Goal: Task Accomplishment & Management: Manage account settings

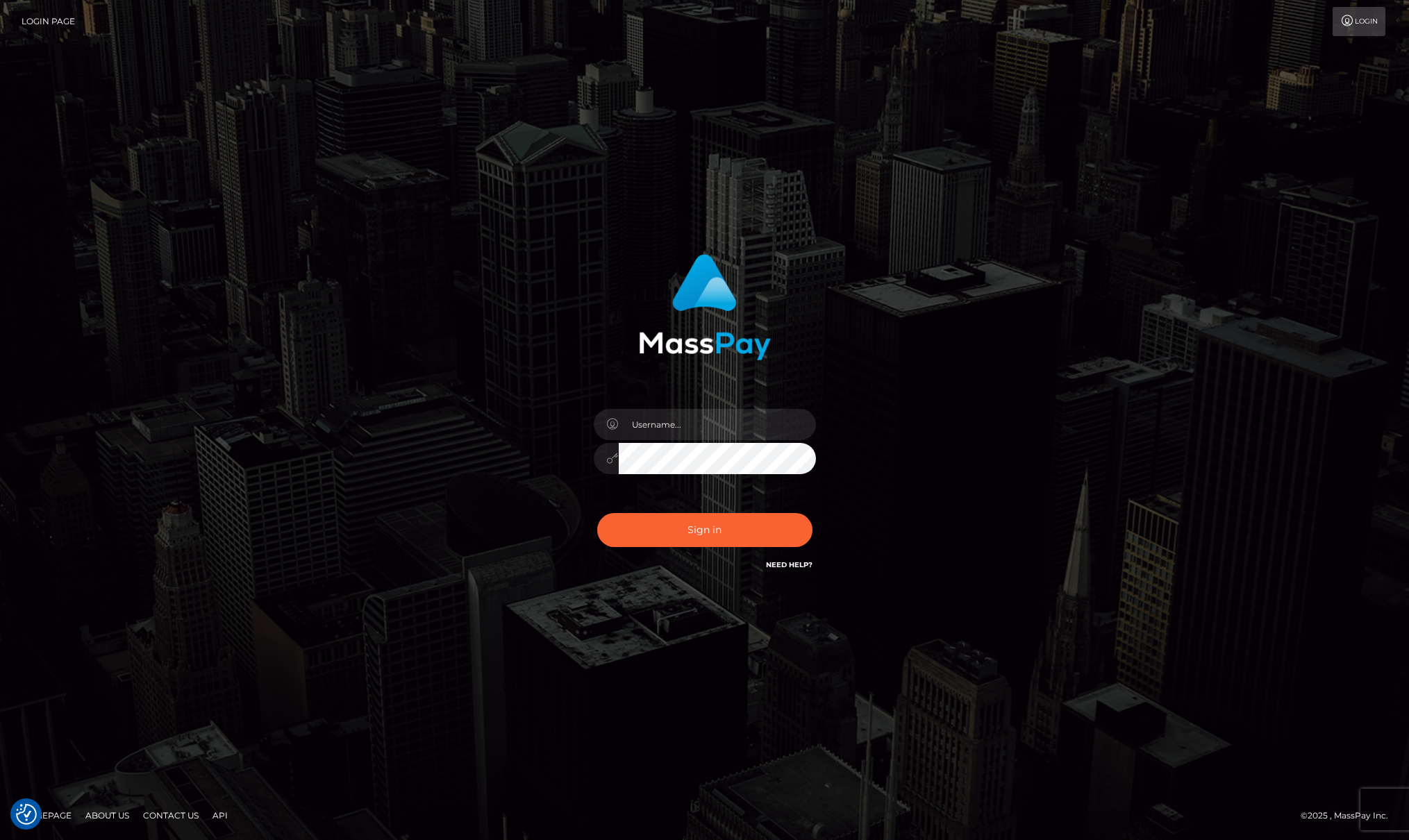
checkbox input "true"
type input "[PERSON_NAME]"
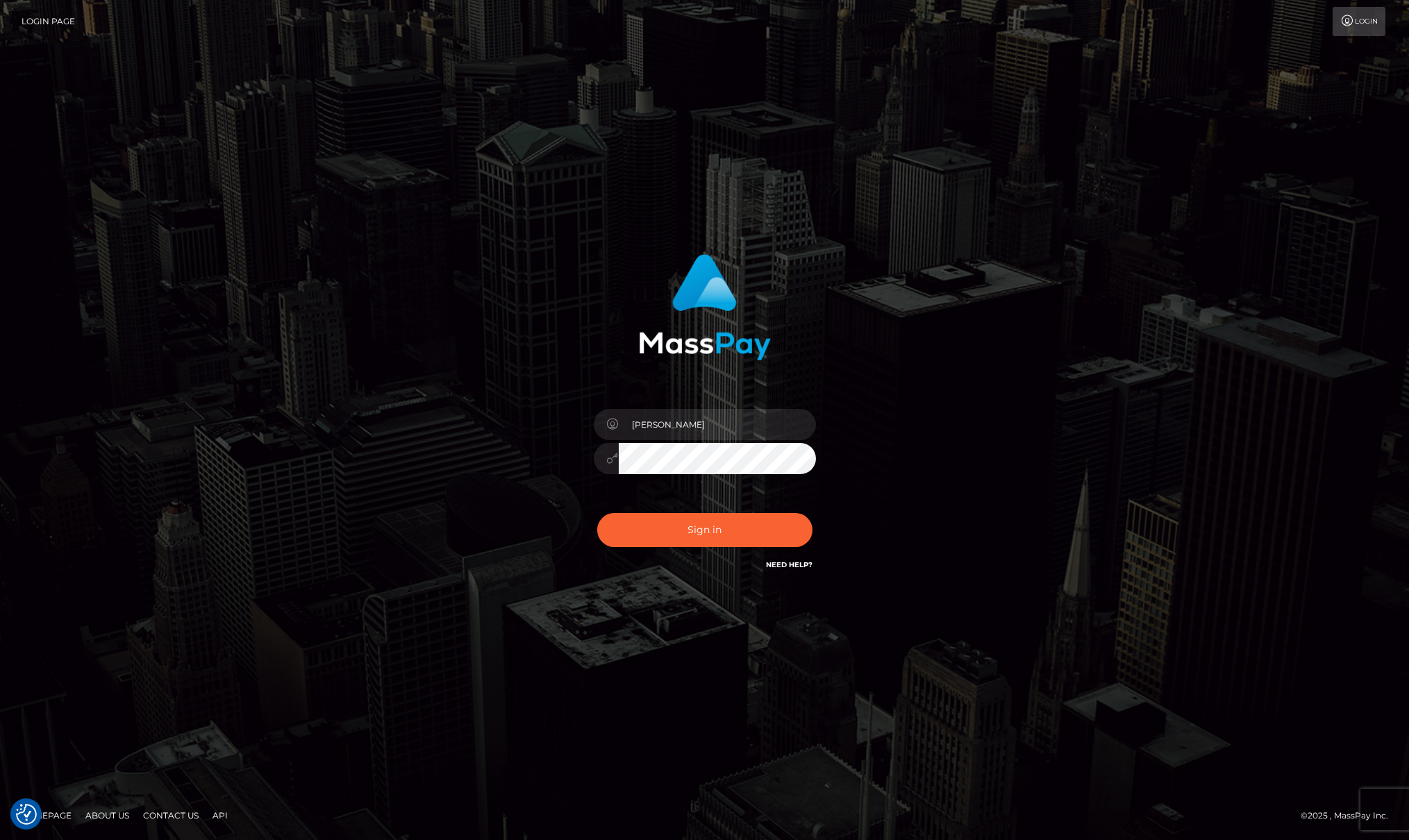
click at [710, 511] on div "Sign in Need Help?" at bounding box center [705, 535] width 243 height 61
click at [710, 515] on button "Sign in" at bounding box center [705, 530] width 216 height 34
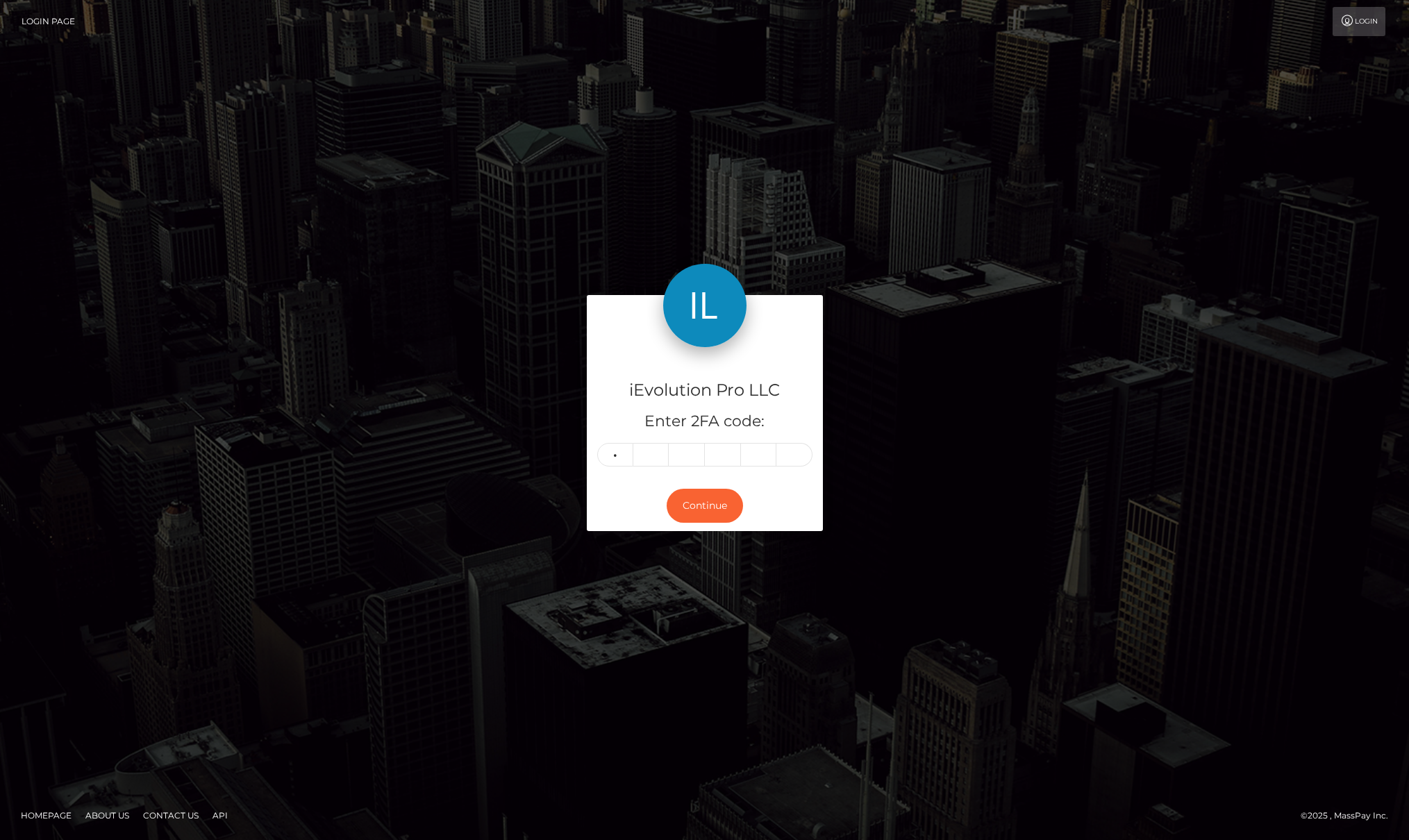
type input "6"
type input "2"
type input "5"
type input "1"
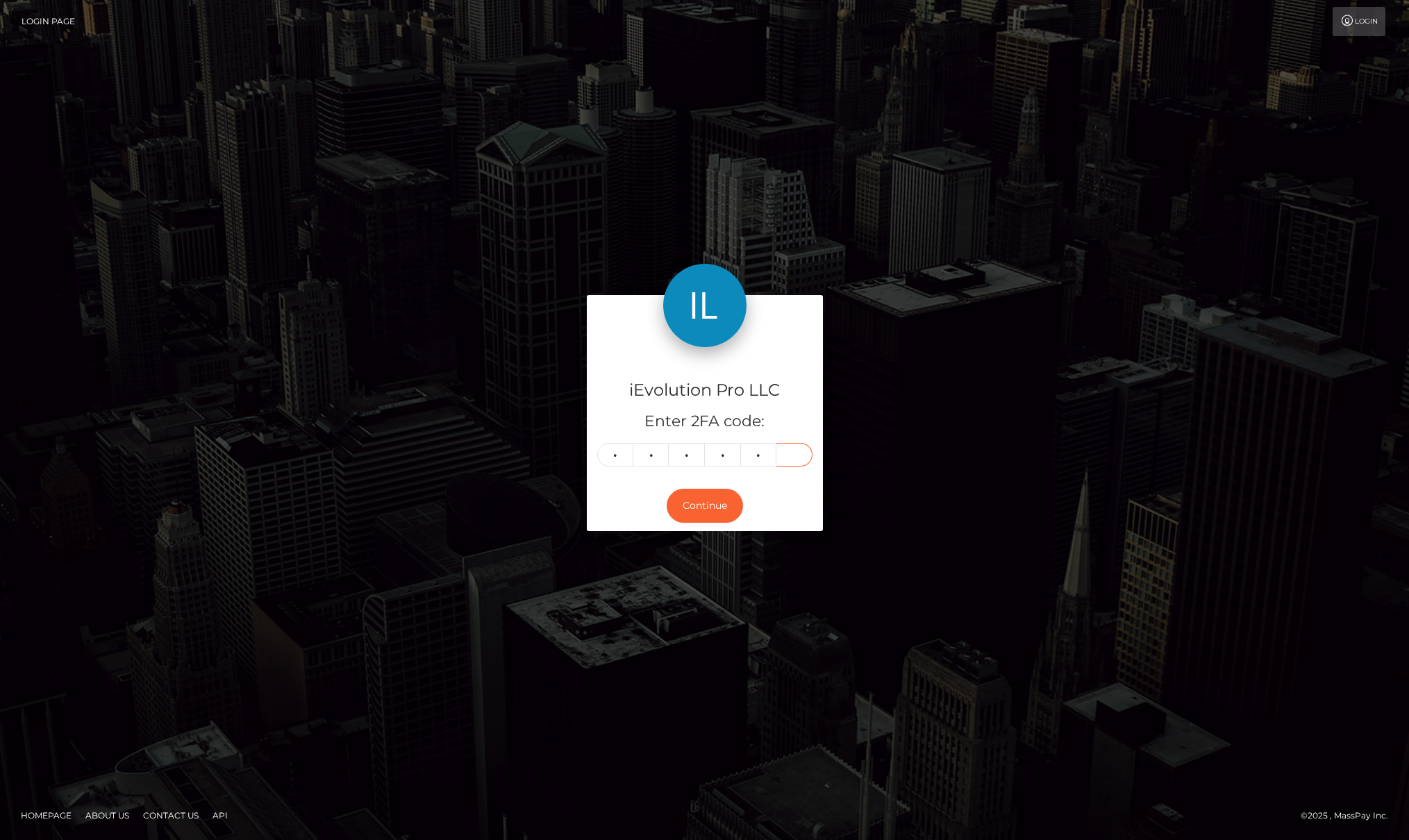
type input "1"
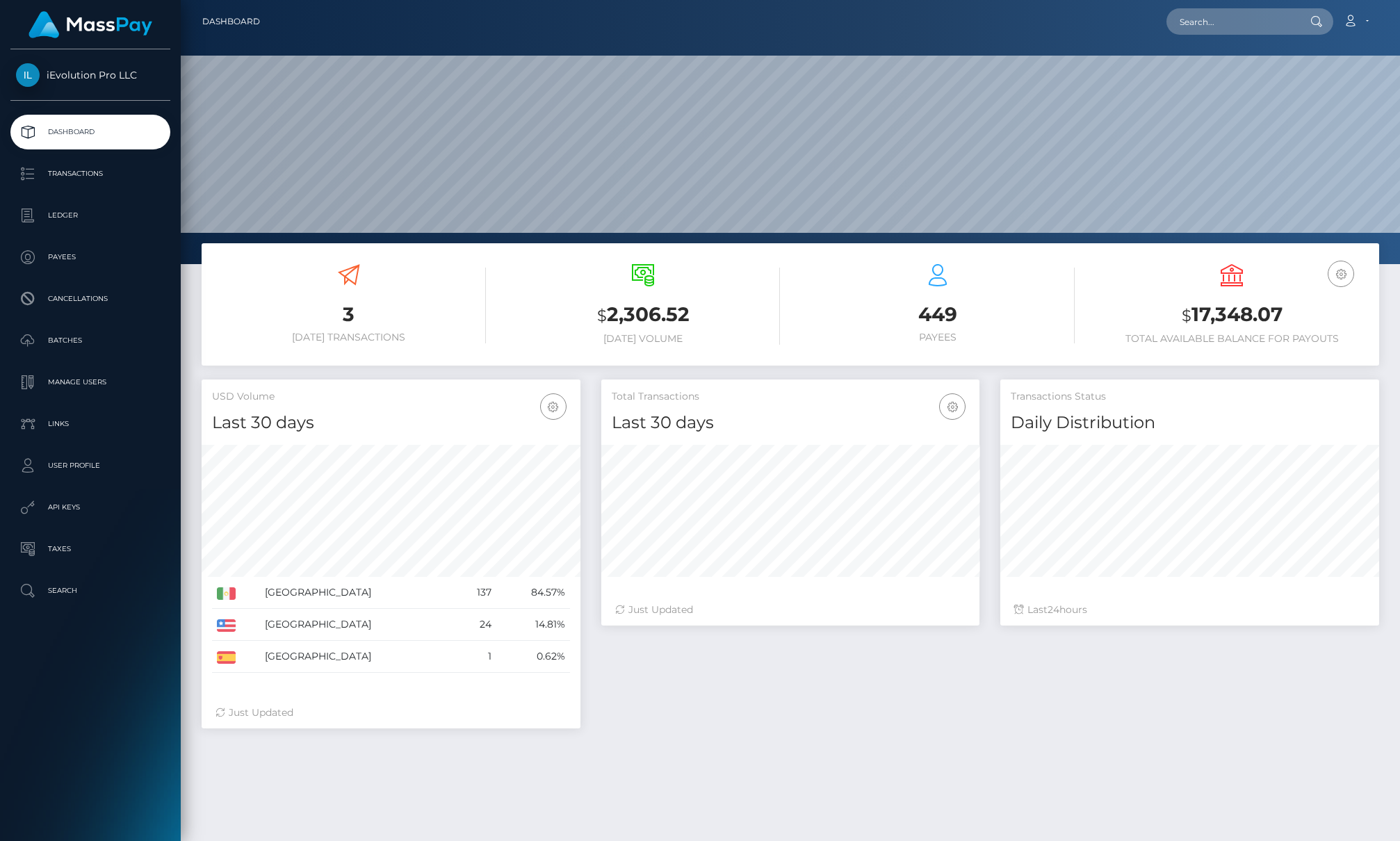
scroll to position [247, 378]
